Goal: Check status: Check status

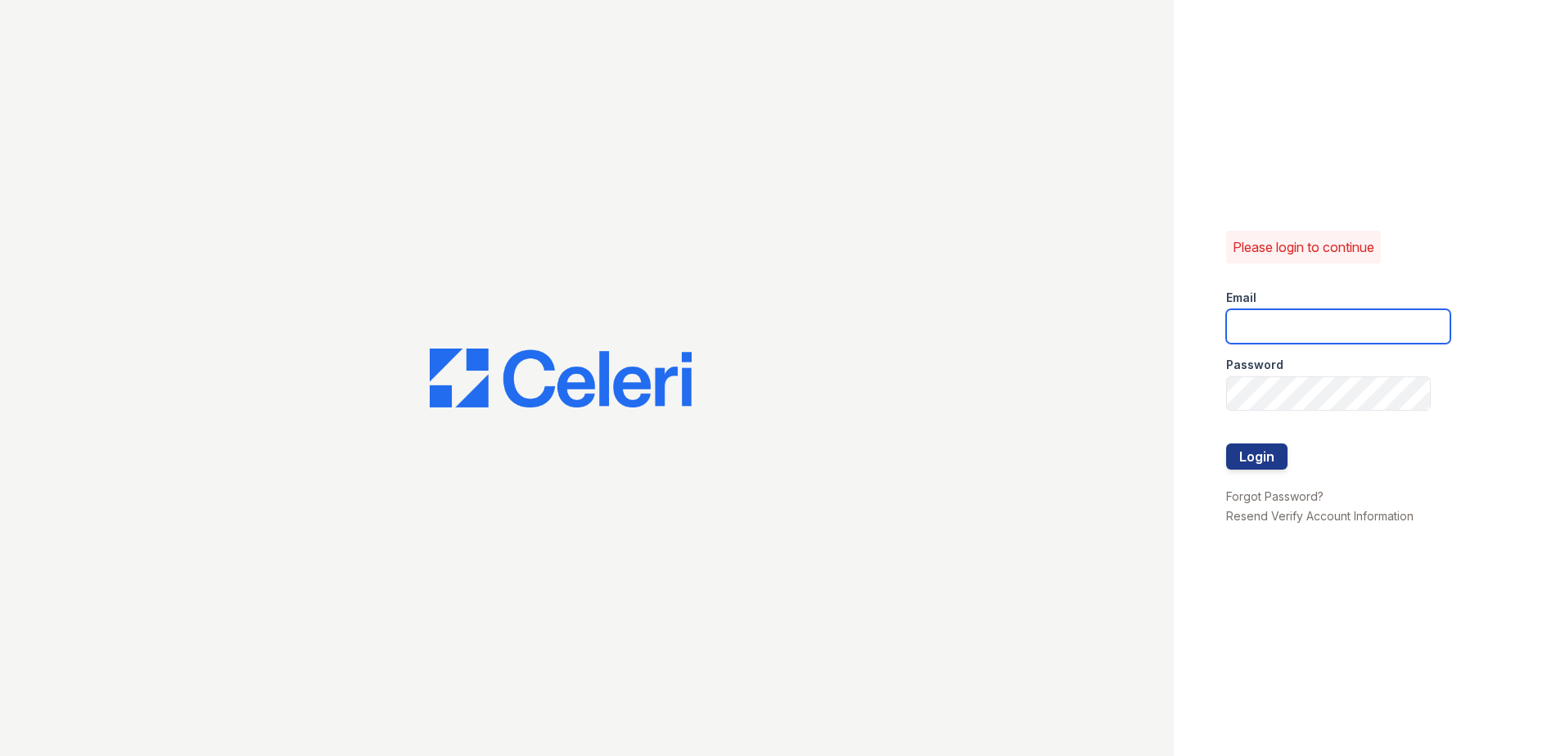
type input "kcole@trinity-pm.com"
click at [1256, 439] on div at bounding box center [1338, 427] width 224 height 33
click at [1259, 456] on button "Login" at bounding box center [1256, 457] width 61 height 26
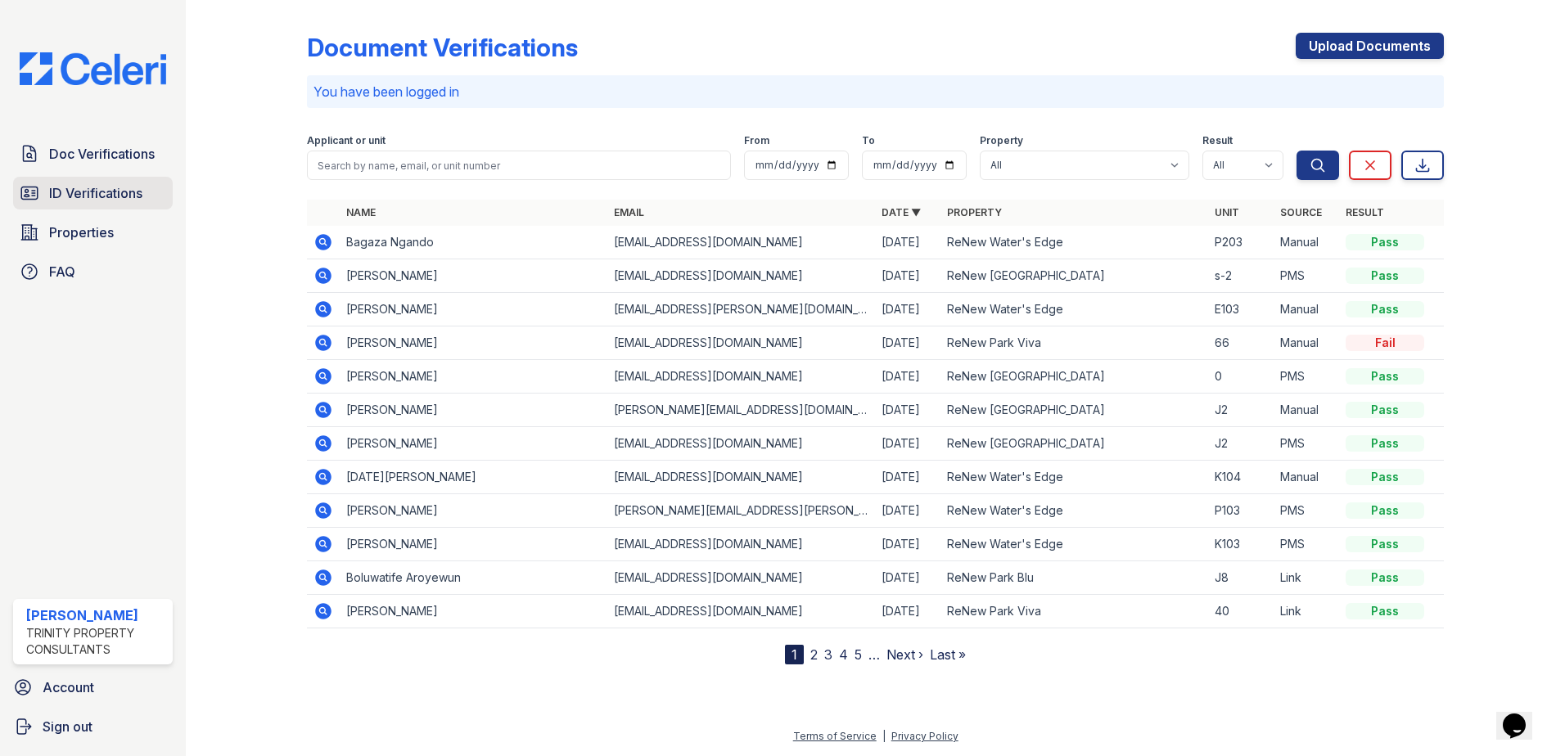
click at [137, 197] on span "ID Verifications" at bounding box center [95, 193] width 93 height 20
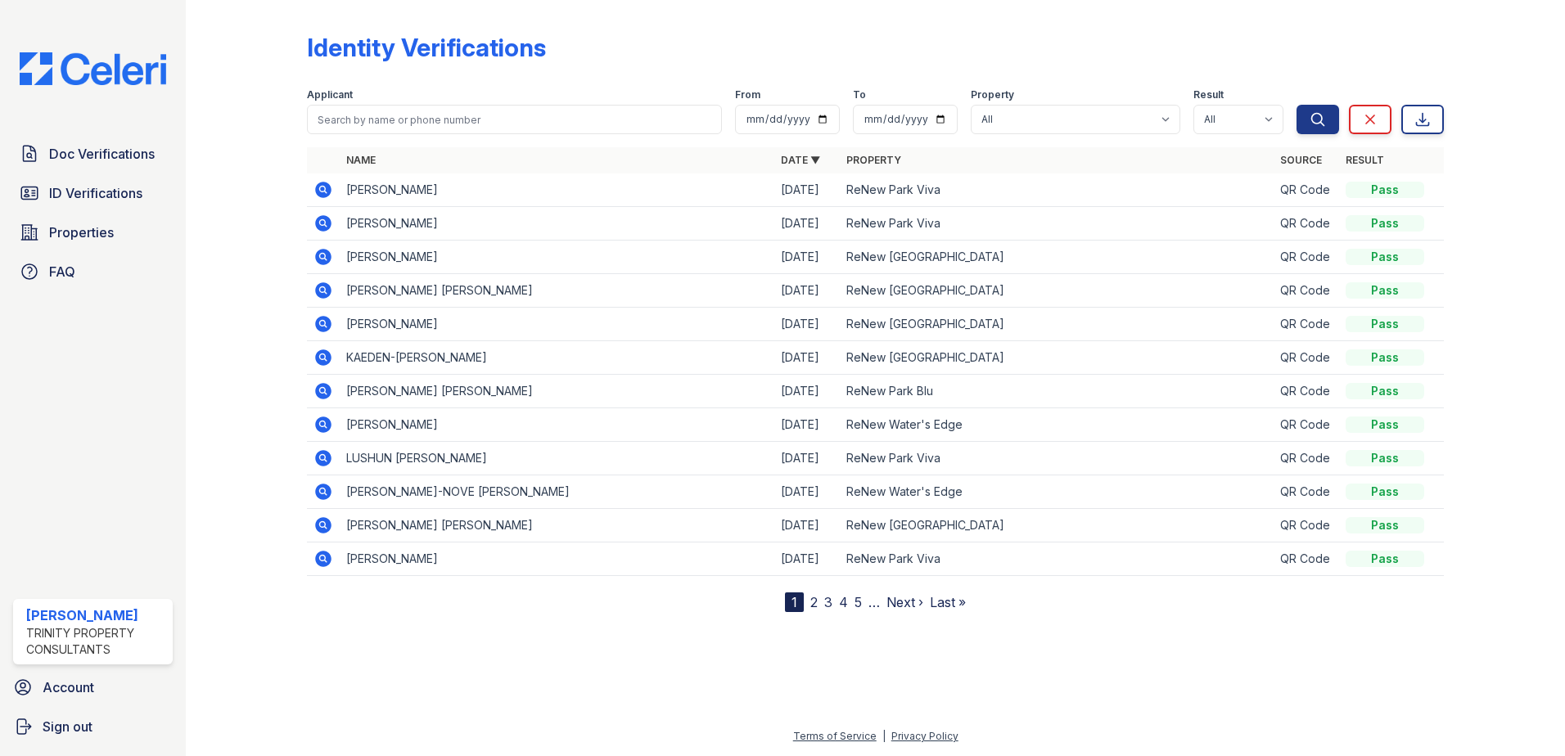
click at [318, 220] on icon at bounding box center [323, 223] width 16 height 16
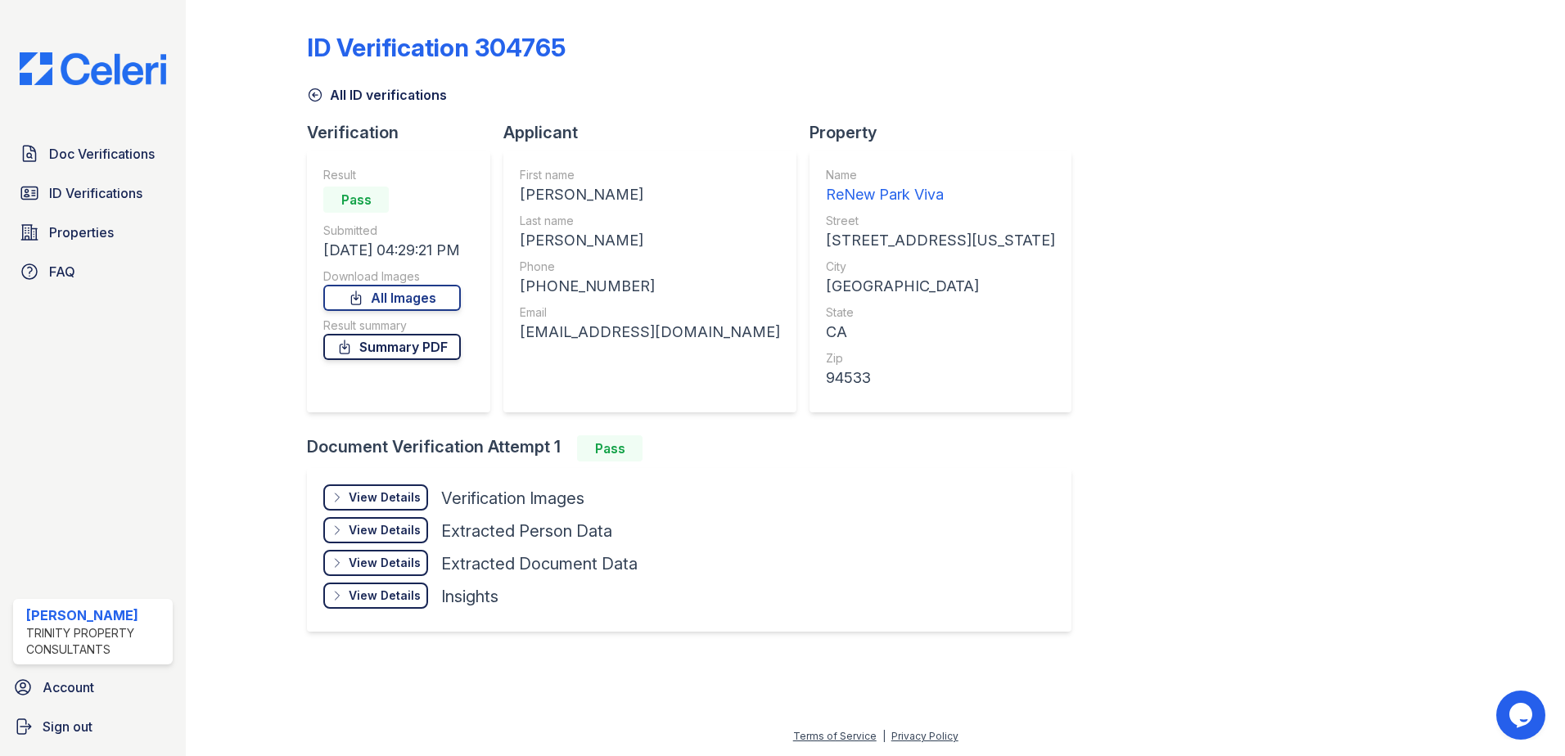
click at [426, 349] on link "Summary PDF" at bounding box center [391, 347] width 137 height 26
click at [120, 186] on span "ID Verifications" at bounding box center [95, 193] width 93 height 20
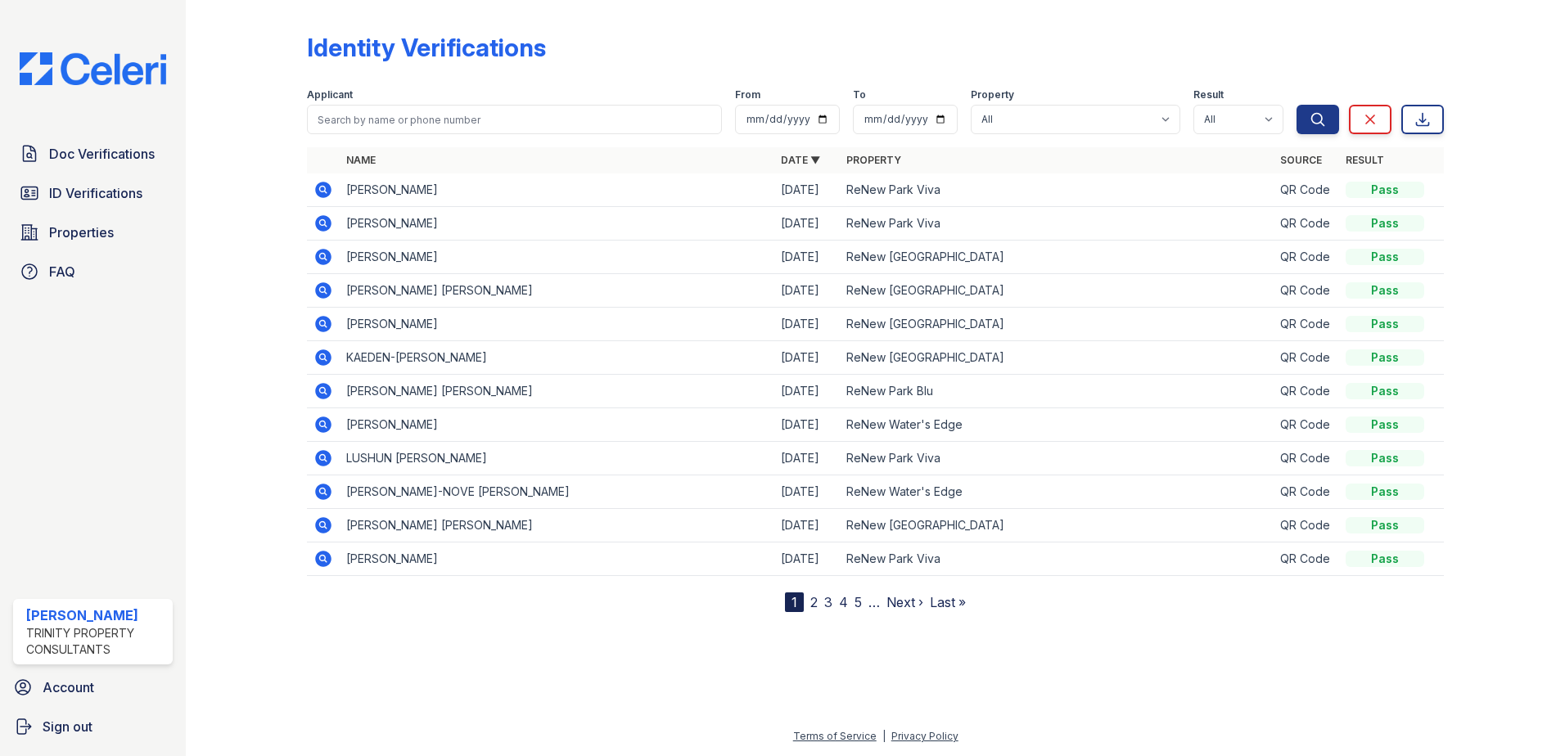
click at [319, 226] on icon at bounding box center [323, 223] width 16 height 16
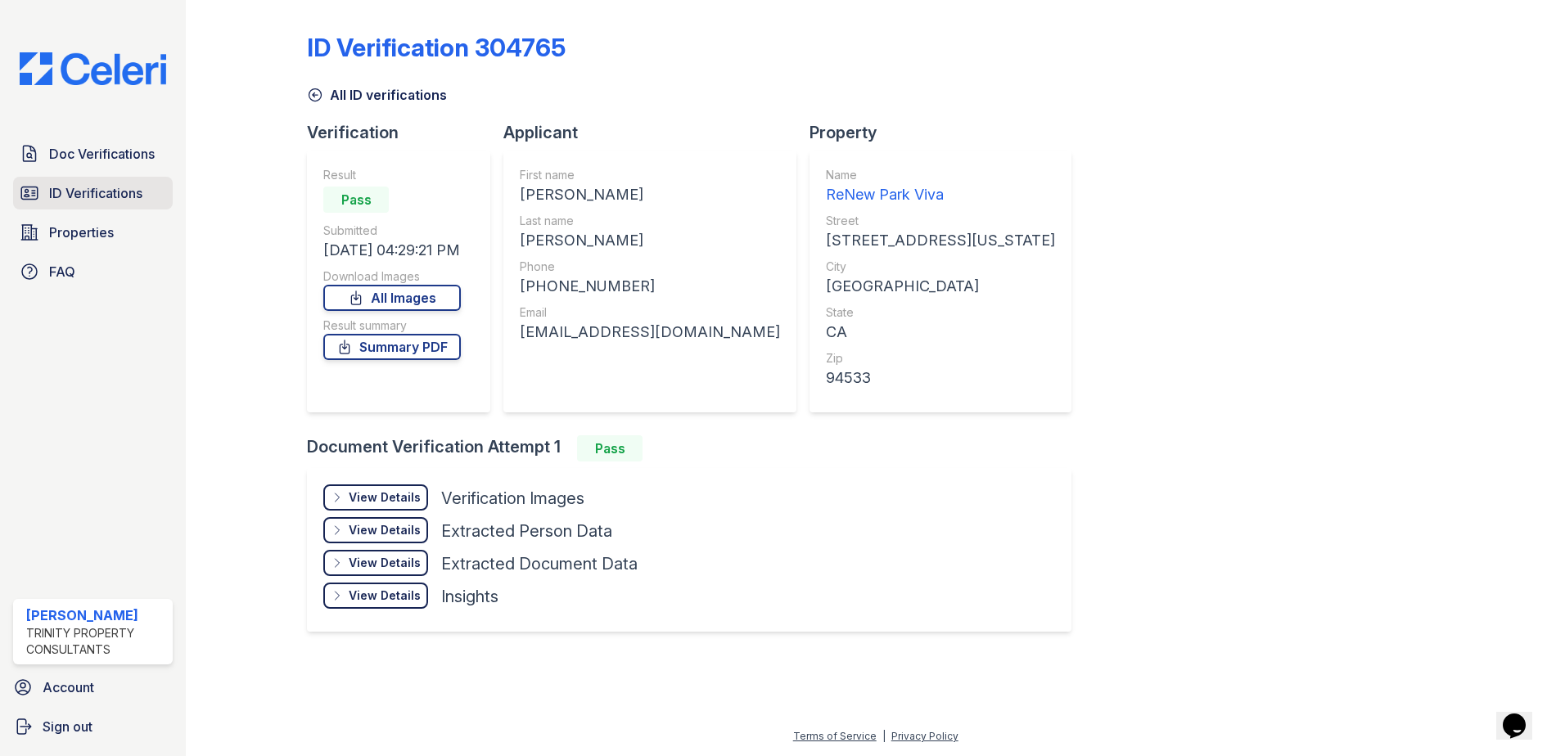
click at [95, 180] on link "ID Verifications" at bounding box center [93, 193] width 160 height 33
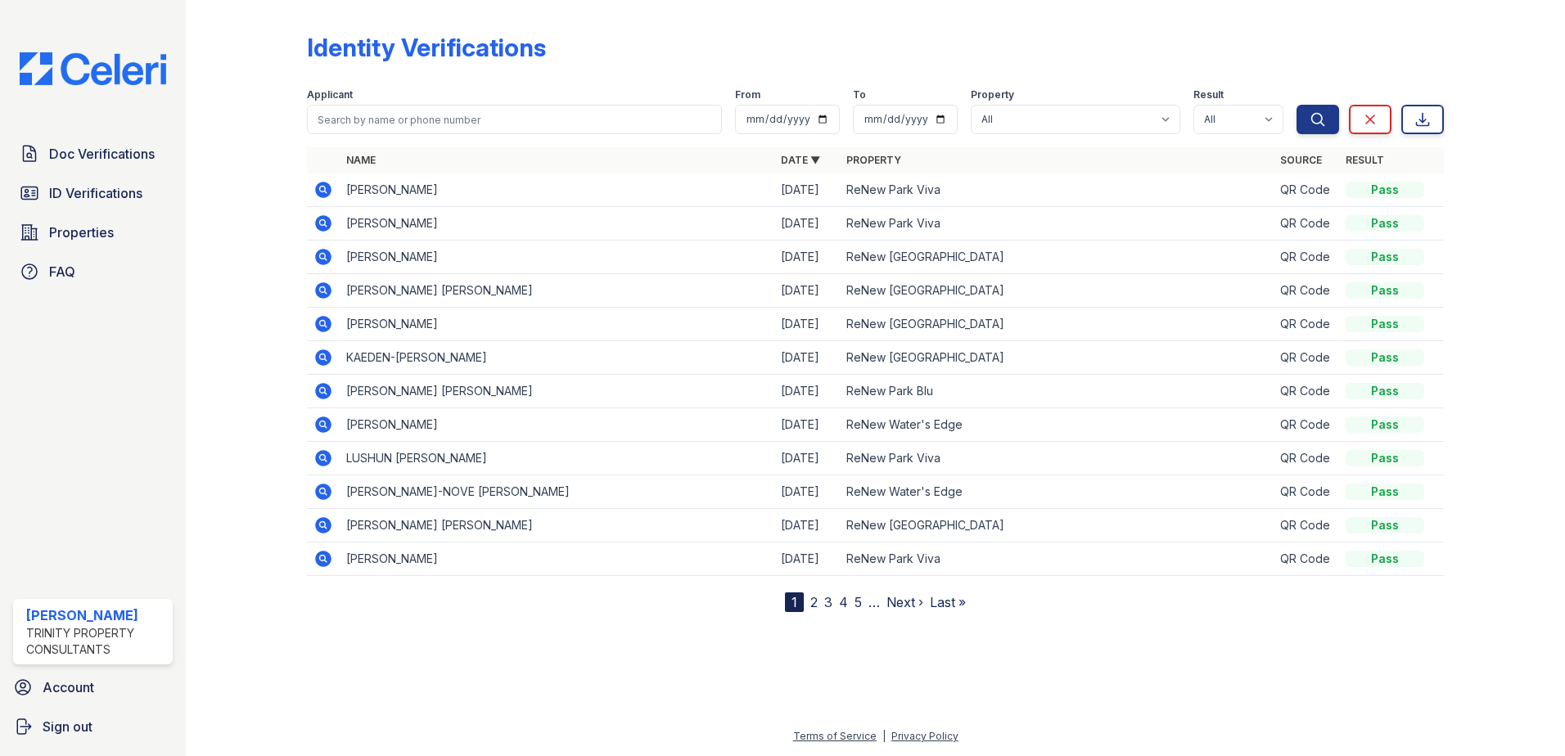
click at [317, 189] on icon at bounding box center [323, 190] width 16 height 16
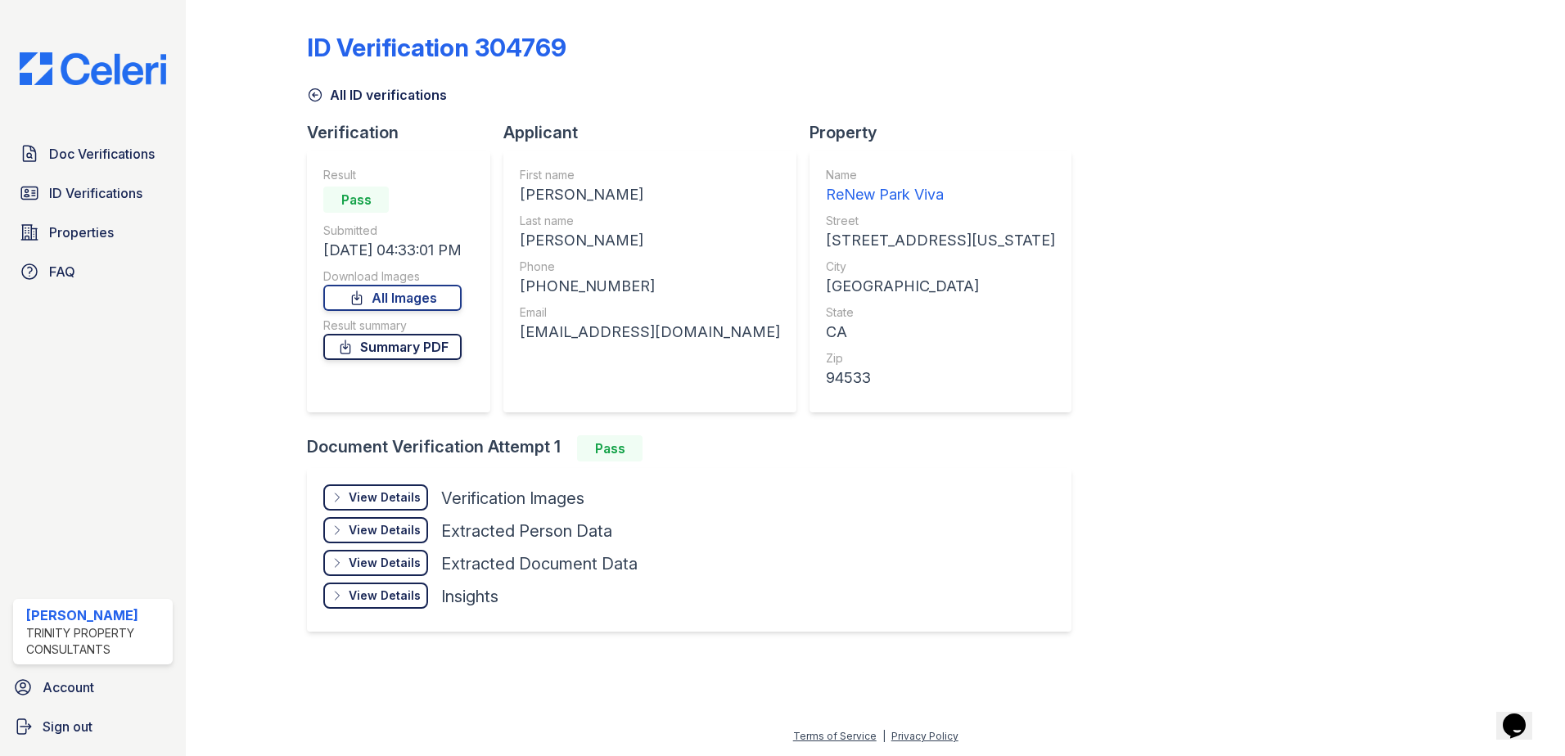
click at [426, 348] on link "Summary PDF" at bounding box center [392, 347] width 138 height 26
click at [448, 340] on link "Summary PDF" at bounding box center [392, 347] width 138 height 26
click at [397, 503] on div "View Details" at bounding box center [385, 497] width 72 height 16
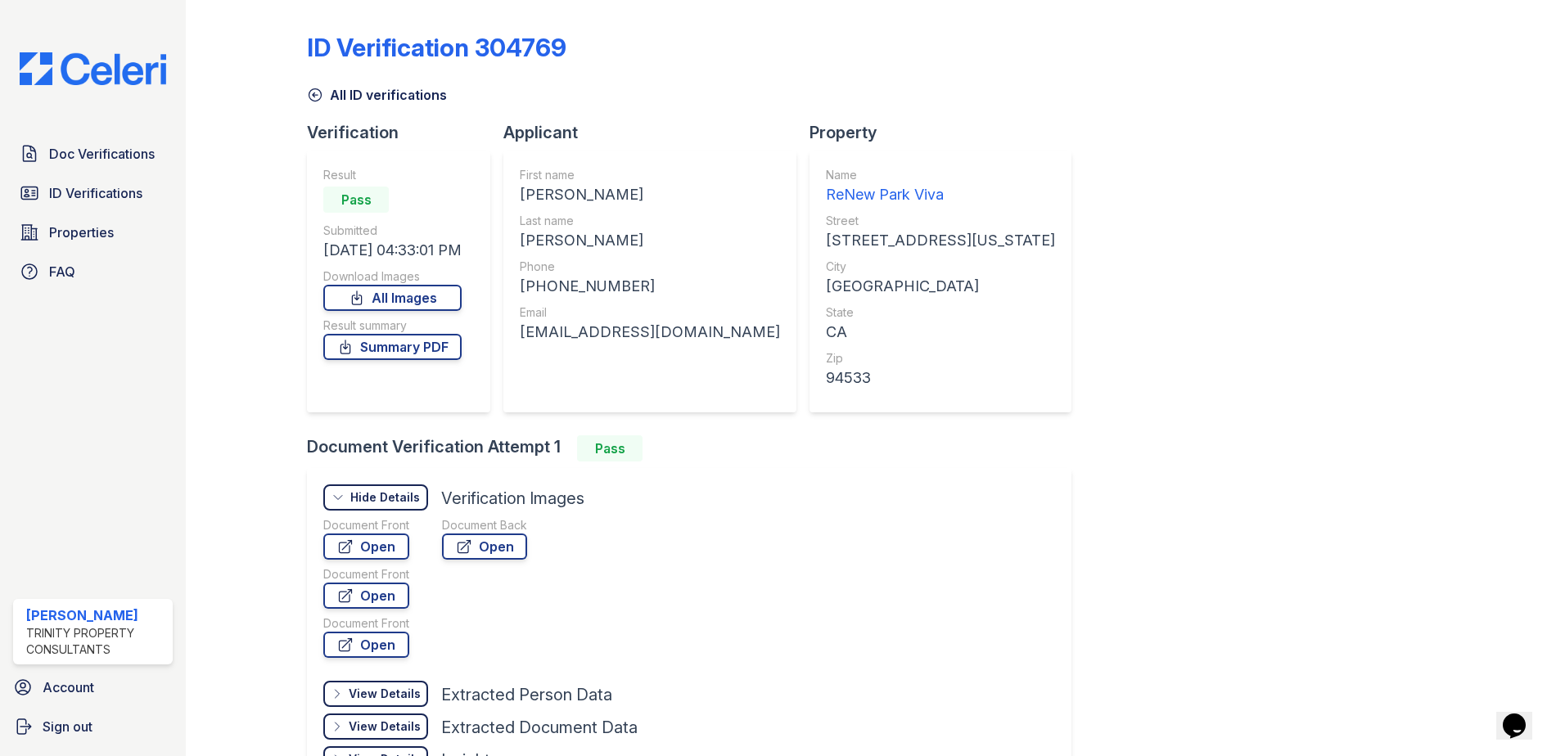
click at [381, 560] on div "Document Front Open Document Front Open Document Front Open" at bounding box center [366, 590] width 86 height 147
click at [381, 556] on link "Open" at bounding box center [366, 547] width 86 height 26
click at [108, 193] on span "ID Verifications" at bounding box center [95, 193] width 93 height 20
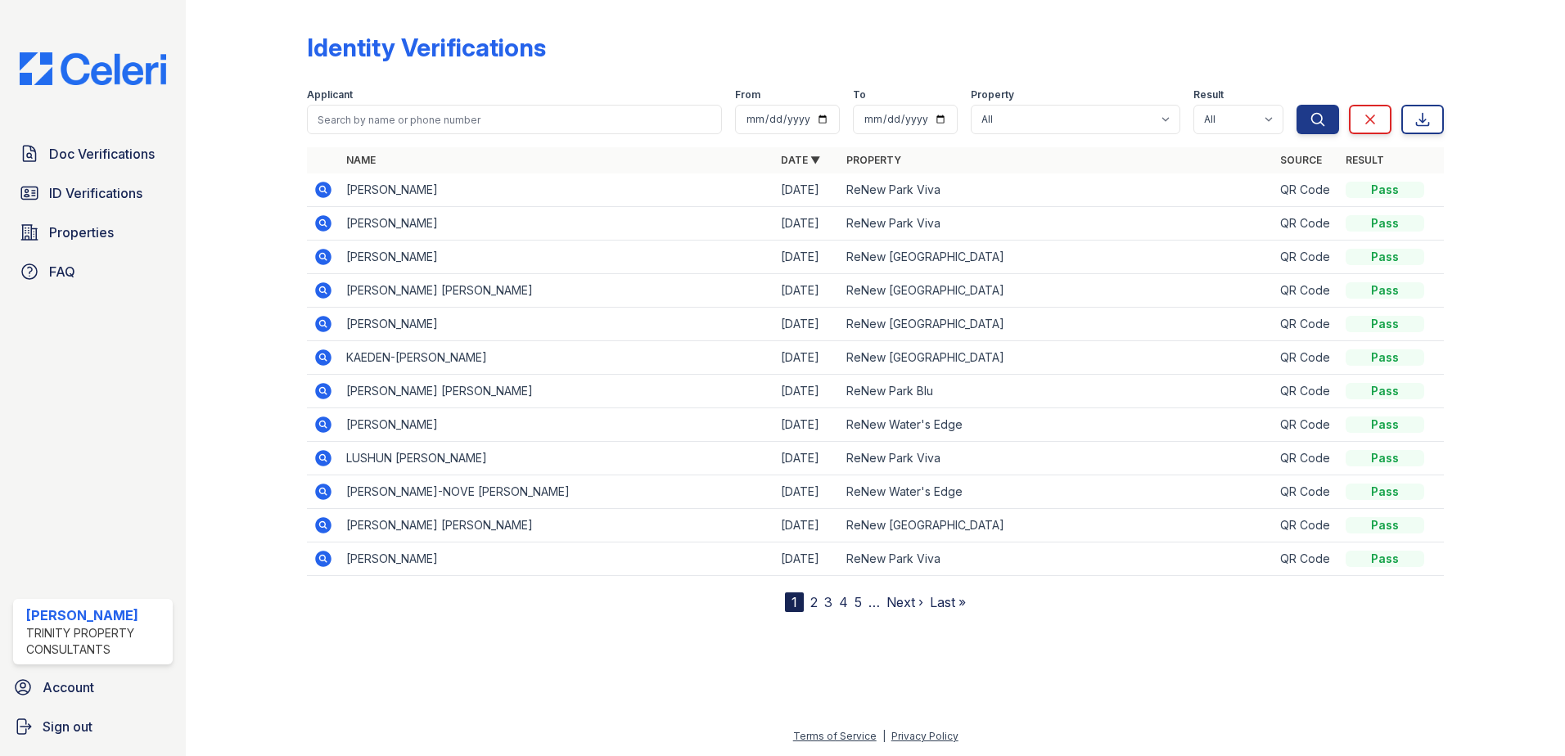
click at [322, 219] on icon at bounding box center [323, 224] width 20 height 20
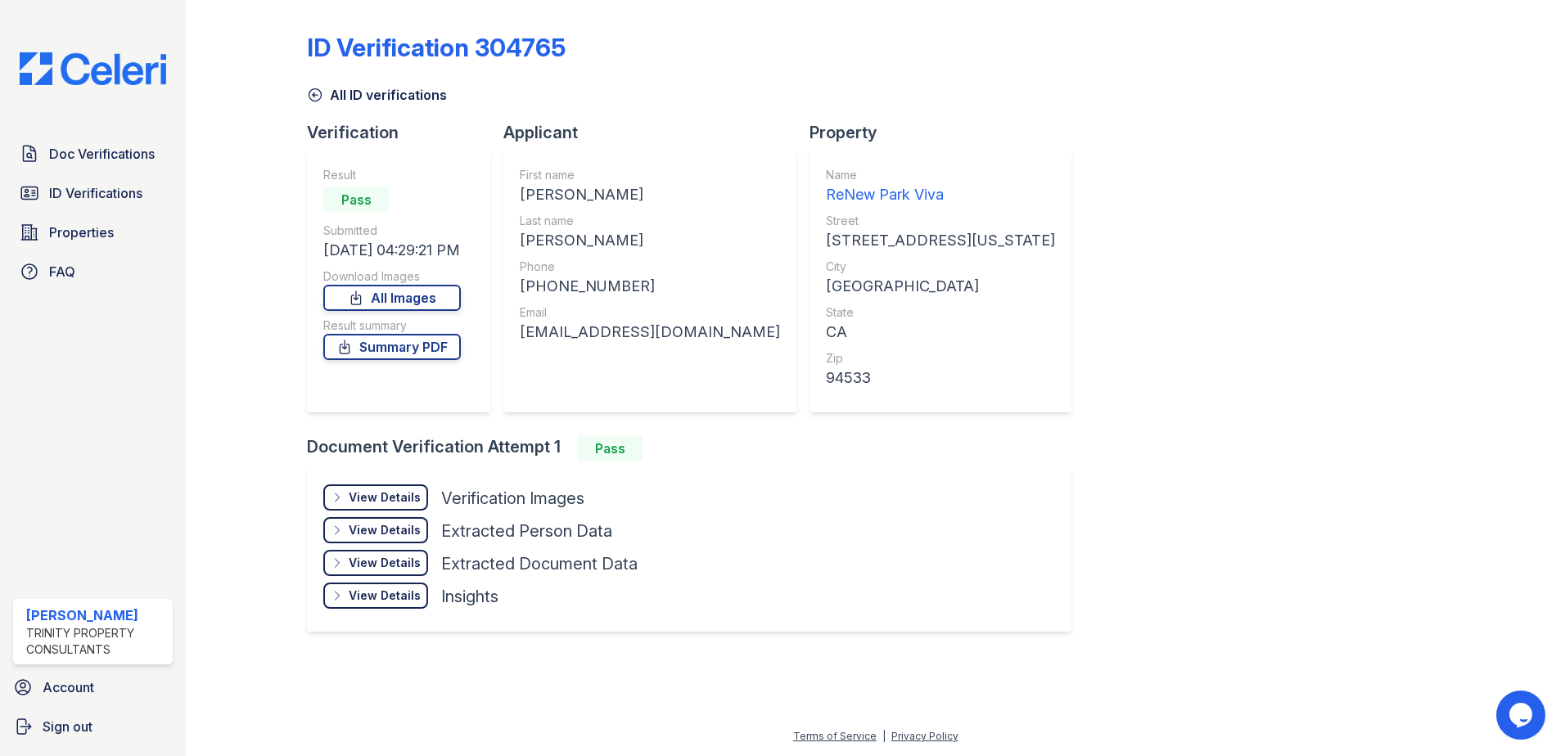
click at [385, 491] on div "View Details" at bounding box center [385, 497] width 72 height 16
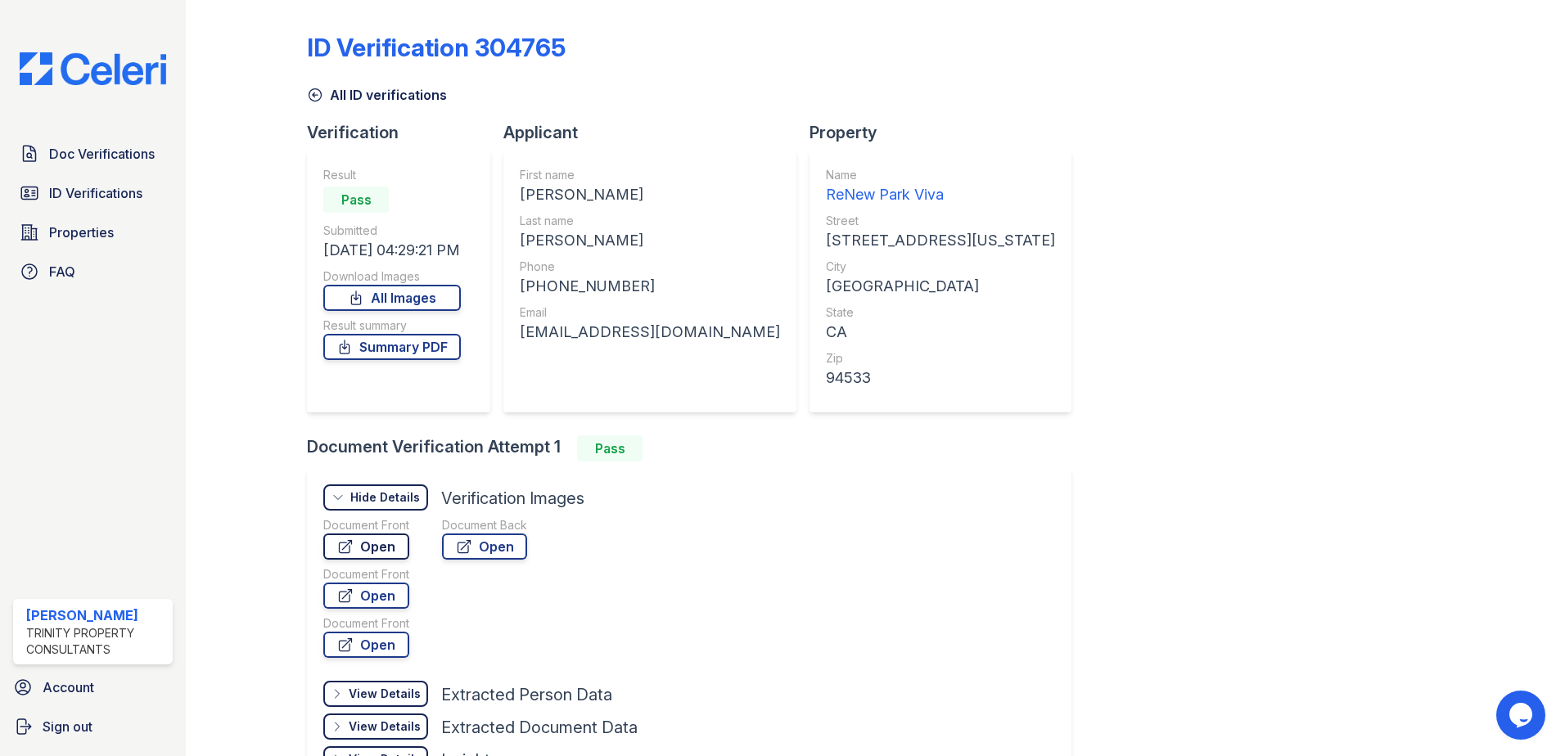
click at [367, 544] on link "Open" at bounding box center [366, 547] width 86 height 26
click at [44, 179] on link "ID Verifications" at bounding box center [93, 193] width 160 height 33
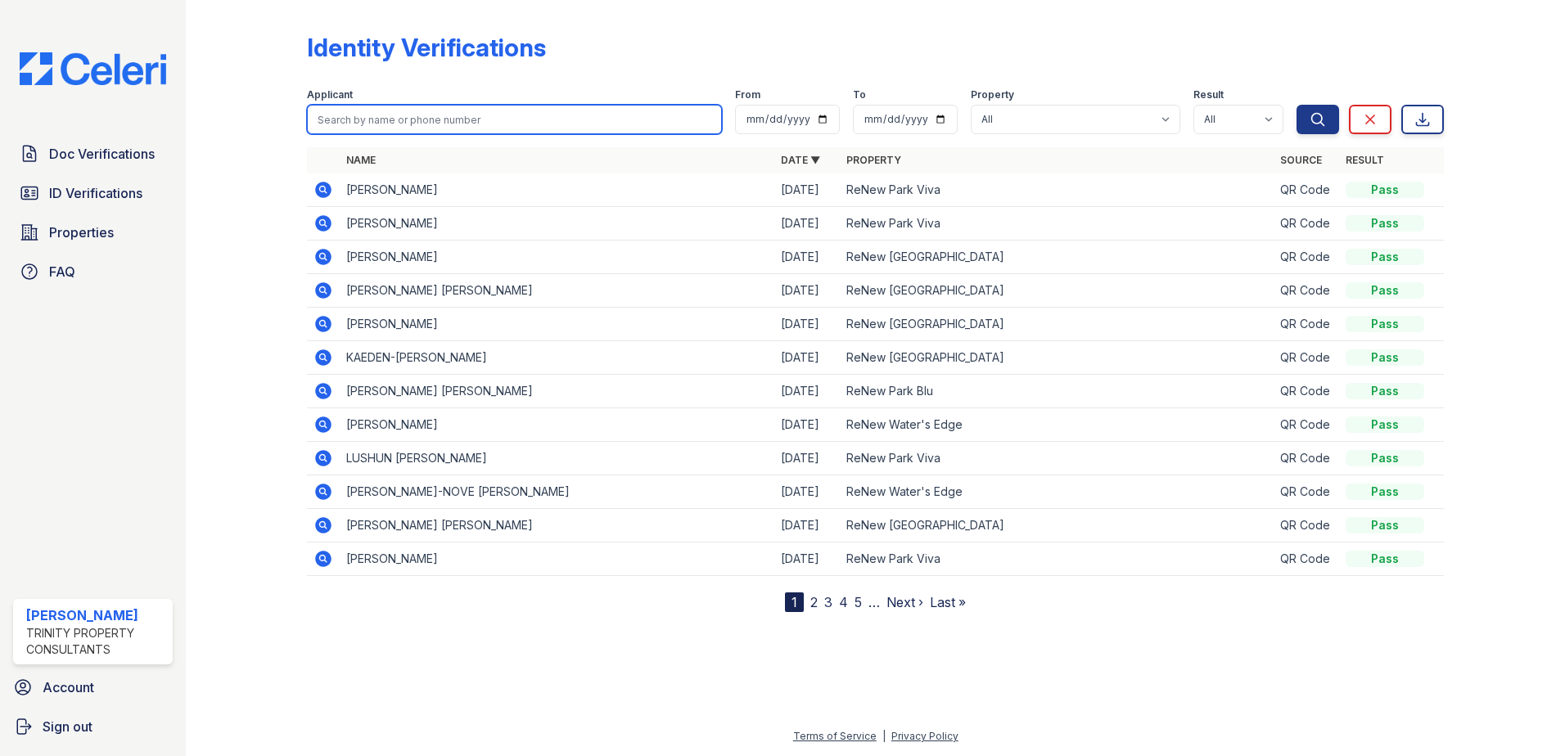
click at [333, 121] on input "search" at bounding box center [514, 119] width 415 height 29
type input "[PERSON_NAME]"
click at [1296, 105] on button "Search" at bounding box center [1317, 119] width 43 height 29
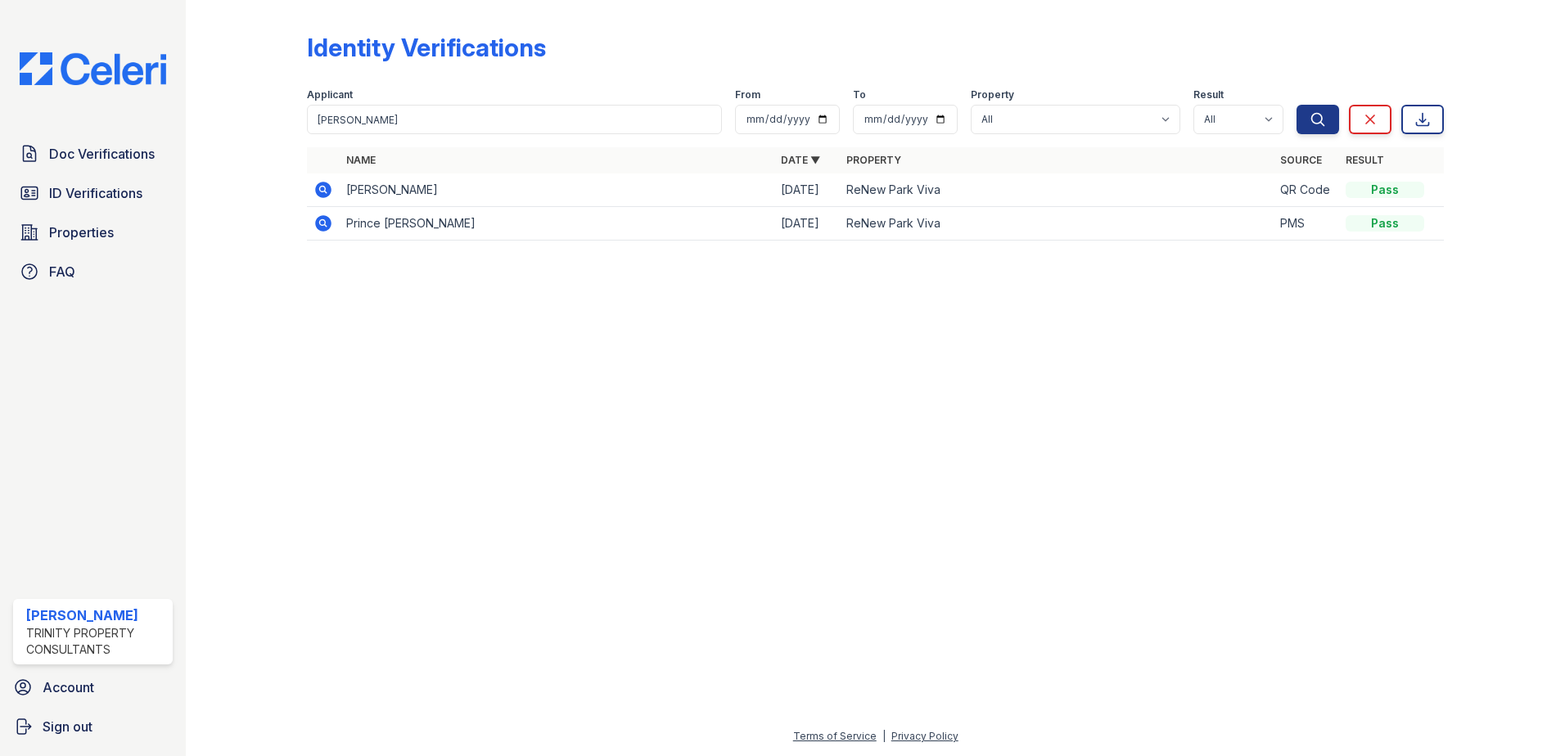
click at [318, 218] on icon at bounding box center [323, 223] width 16 height 16
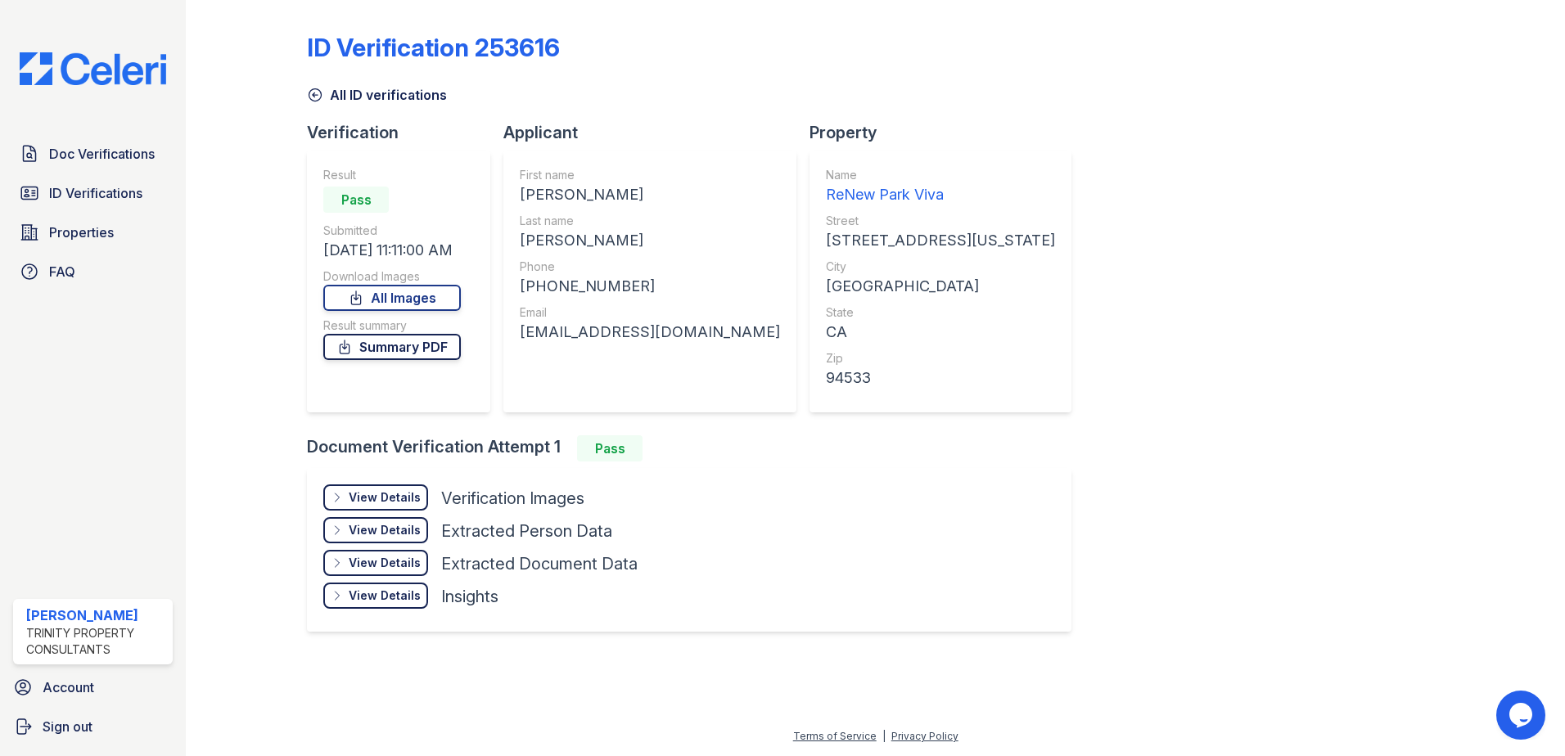
click at [417, 349] on link "Summary PDF" at bounding box center [391, 347] width 137 height 26
click at [404, 486] on div "View Details Details" at bounding box center [375, 498] width 105 height 26
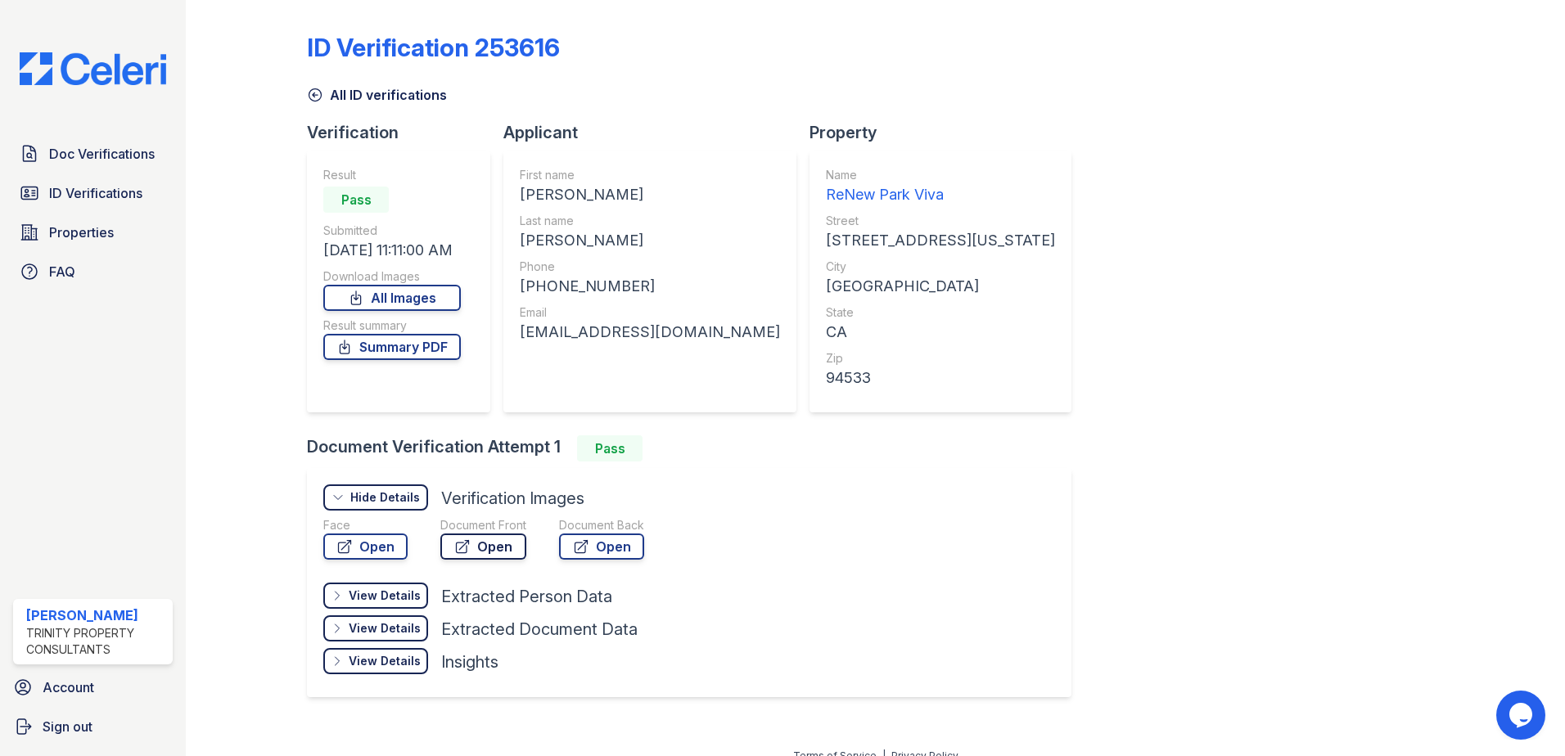
click at [472, 552] on link "Open" at bounding box center [483, 547] width 86 height 26
